Goal: Navigation & Orientation: Find specific page/section

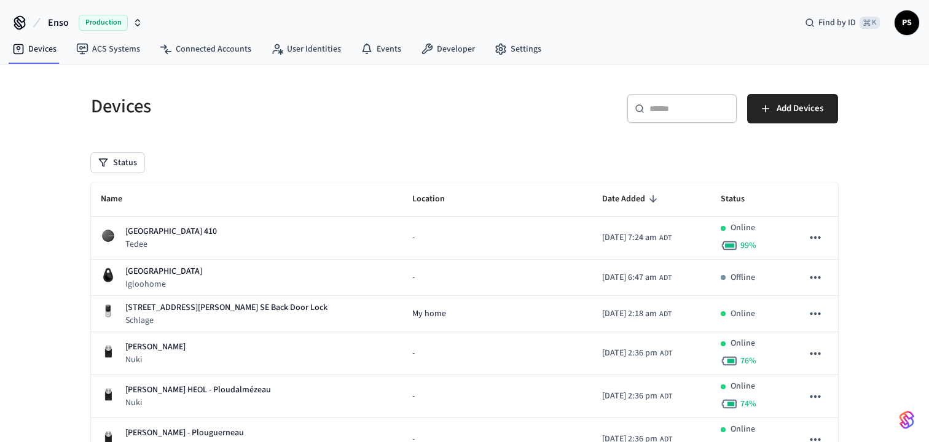
click at [103, 23] on span "Production" at bounding box center [103, 23] width 49 height 16
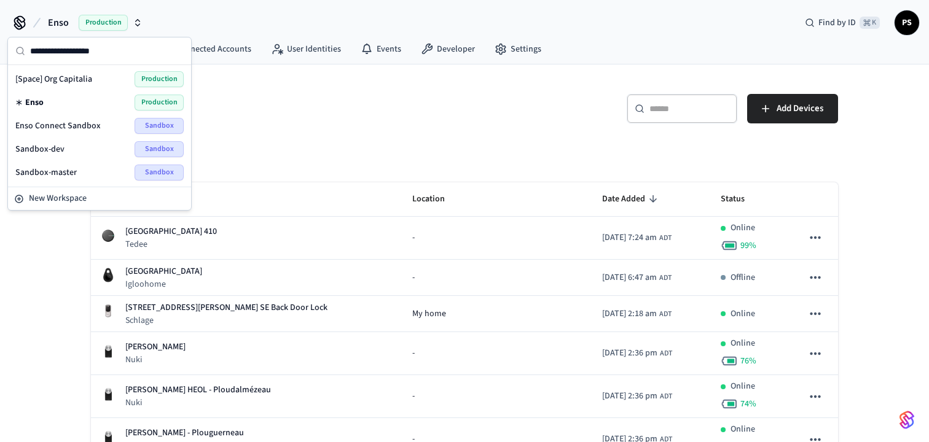
click at [52, 126] on span "Enso Connect Sandbox" at bounding box center [57, 126] width 85 height 12
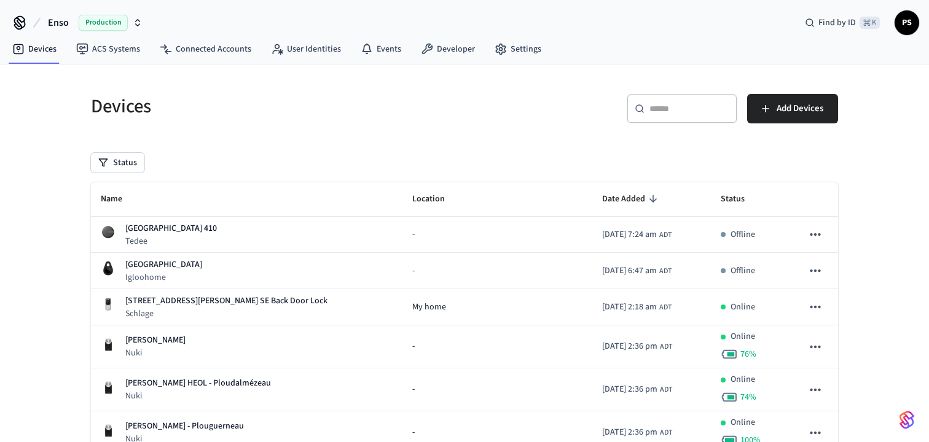
click at [96, 21] on span "Production" at bounding box center [103, 23] width 49 height 16
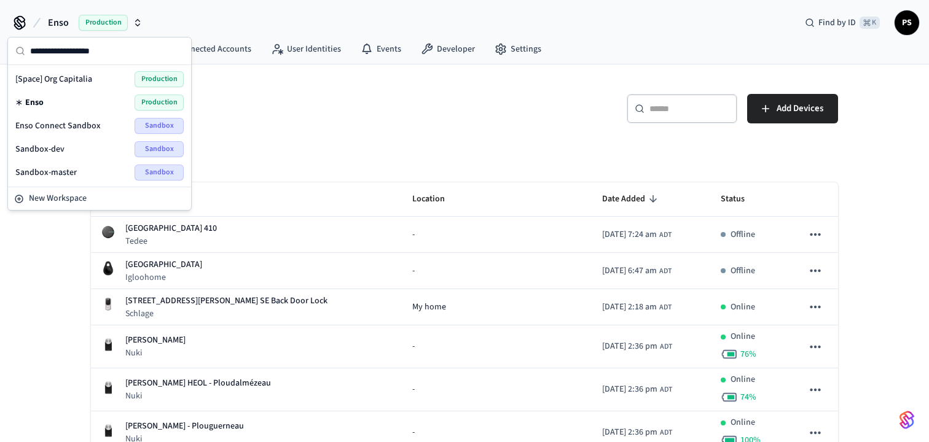
click at [50, 125] on span "Enso Connect Sandbox" at bounding box center [57, 126] width 85 height 12
